Goal: Navigation & Orientation: Understand site structure

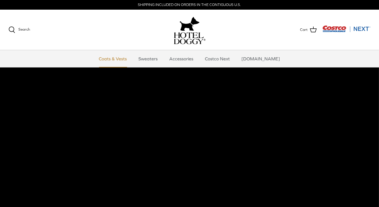
click at [116, 59] on link "Coats & Vests" at bounding box center [113, 58] width 38 height 17
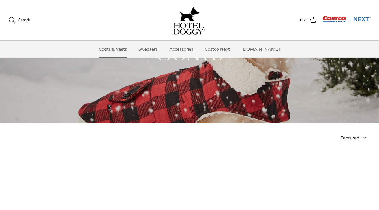
scroll to position [113, 0]
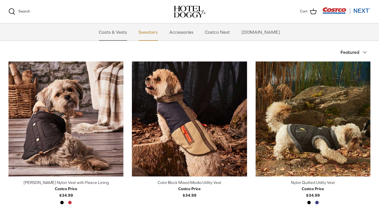
click at [160, 34] on link "Sweaters" at bounding box center [148, 31] width 29 height 17
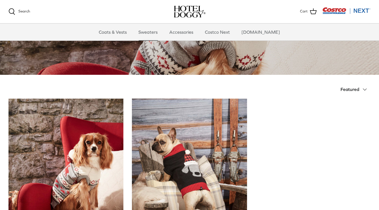
scroll to position [75, 0]
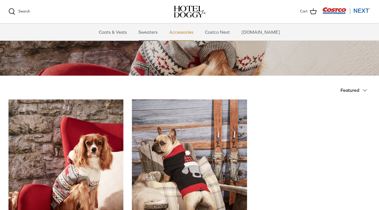
click at [191, 33] on link "Accessories" at bounding box center [181, 31] width 34 height 17
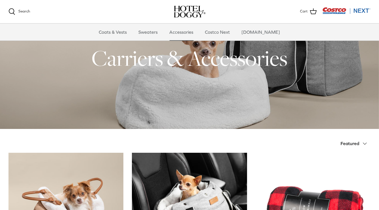
scroll to position [19, 0]
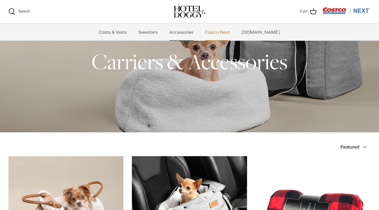
click at [225, 33] on link "Costco Next" at bounding box center [217, 31] width 35 height 17
